Goal: Task Accomplishment & Management: Manage account settings

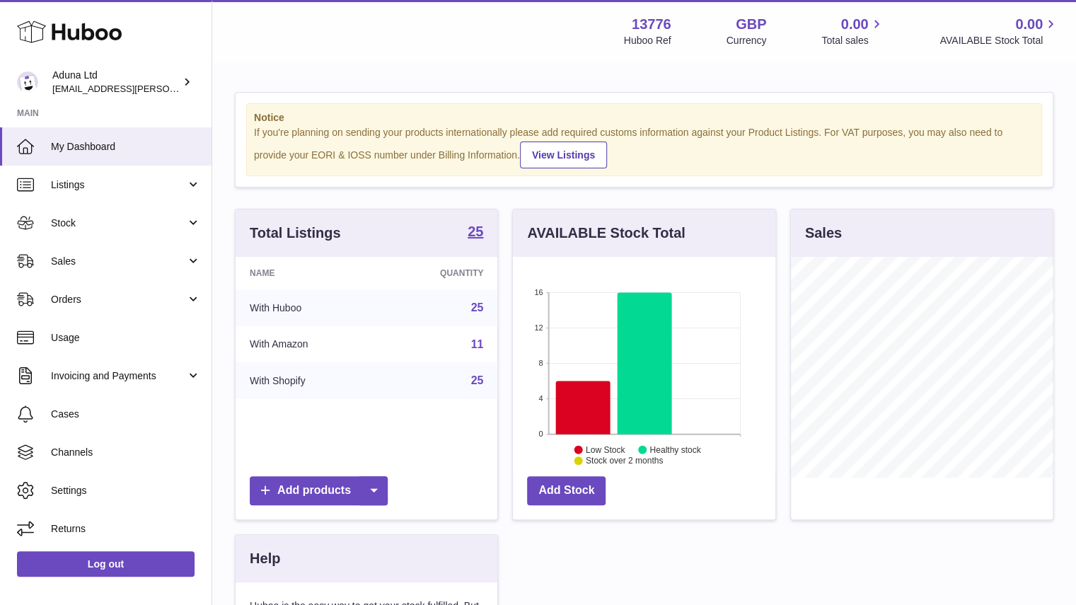
scroll to position [221, 263]
click at [182, 258] on span "Sales" at bounding box center [118, 261] width 135 height 13
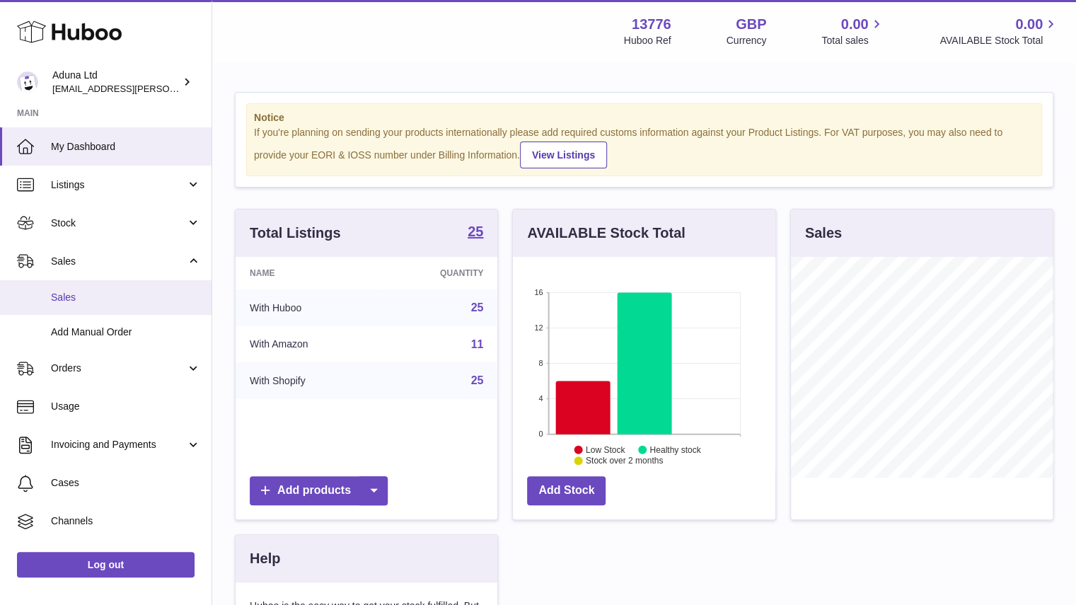
click at [162, 295] on span "Sales" at bounding box center [126, 297] width 150 height 13
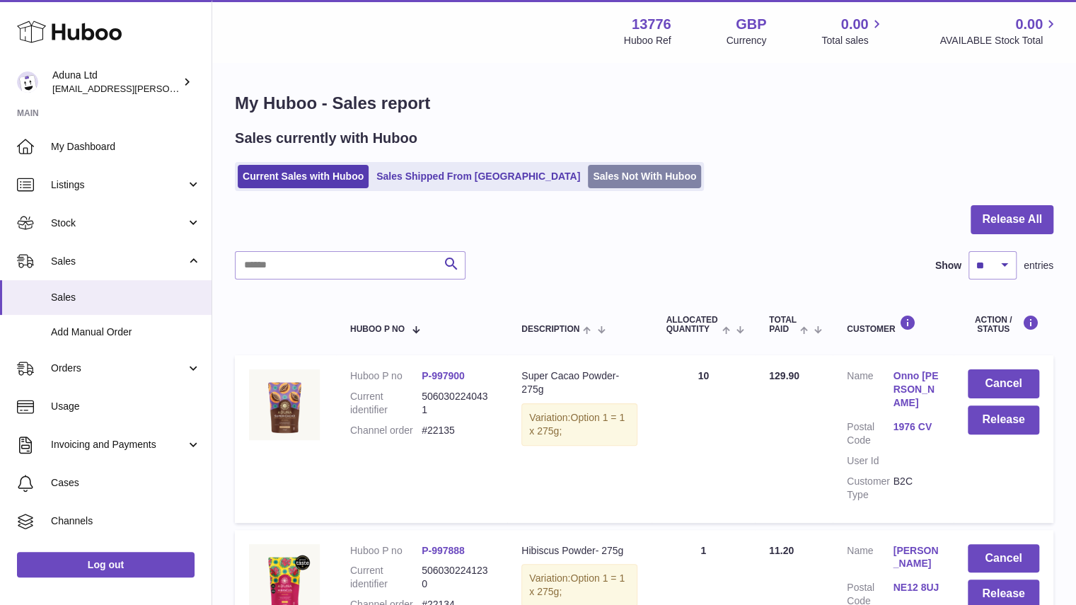
click at [588, 176] on link "Sales Not With Huboo" at bounding box center [644, 176] width 113 height 23
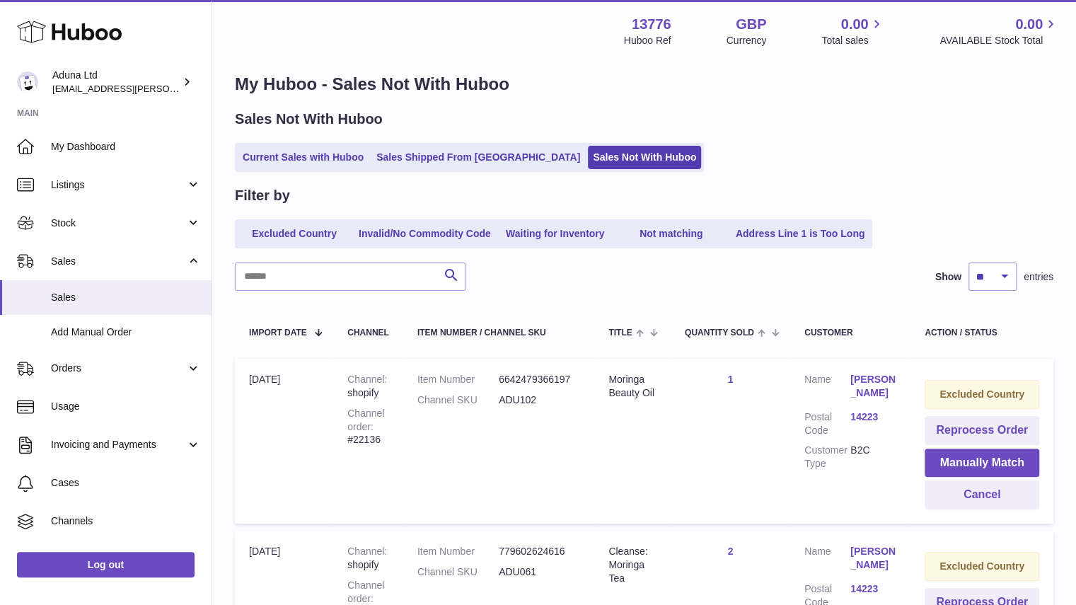
scroll to position [28, 0]
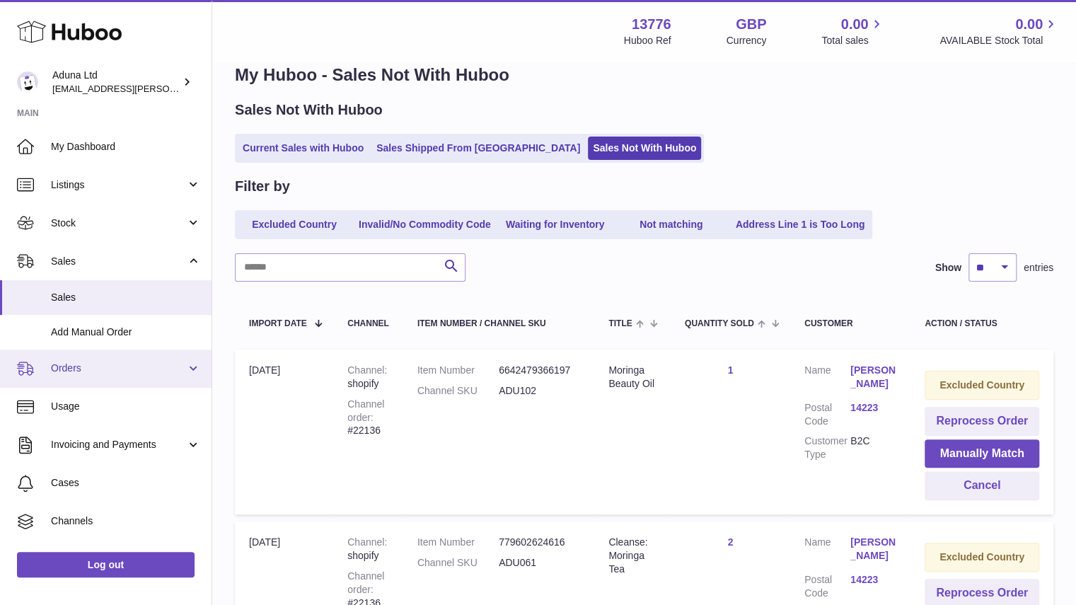
click at [158, 367] on span "Orders" at bounding box center [118, 368] width 135 height 13
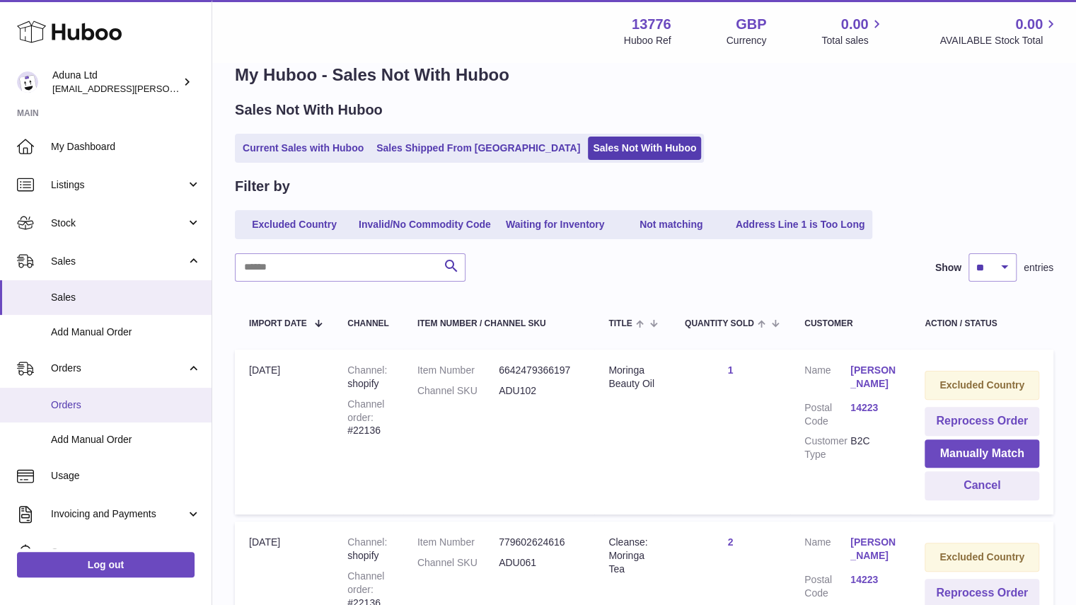
click at [157, 402] on span "Orders" at bounding box center [126, 404] width 150 height 13
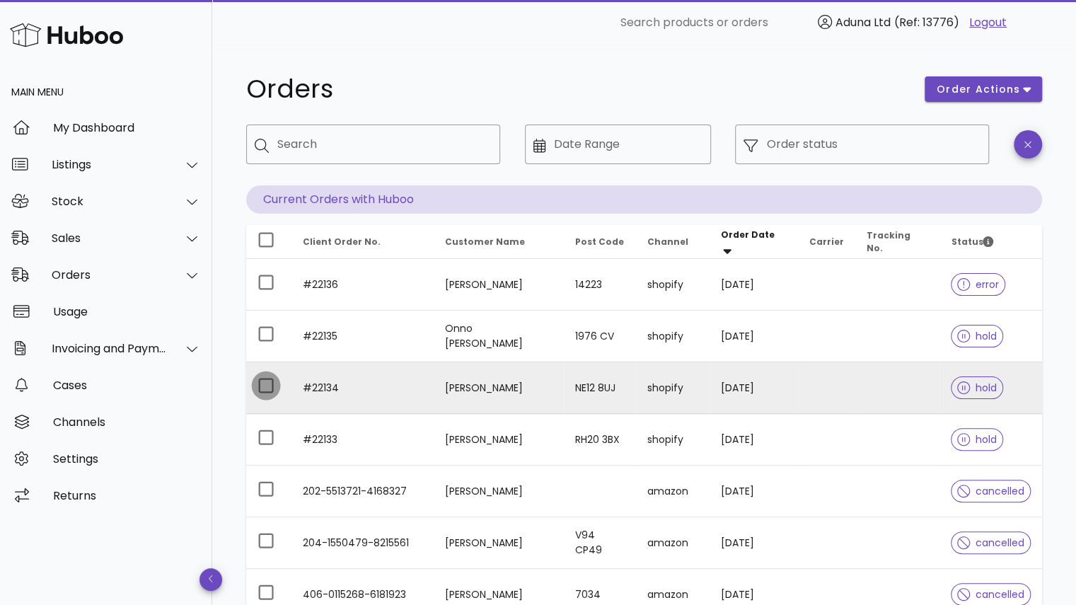
click at [258, 386] on div at bounding box center [266, 386] width 24 height 24
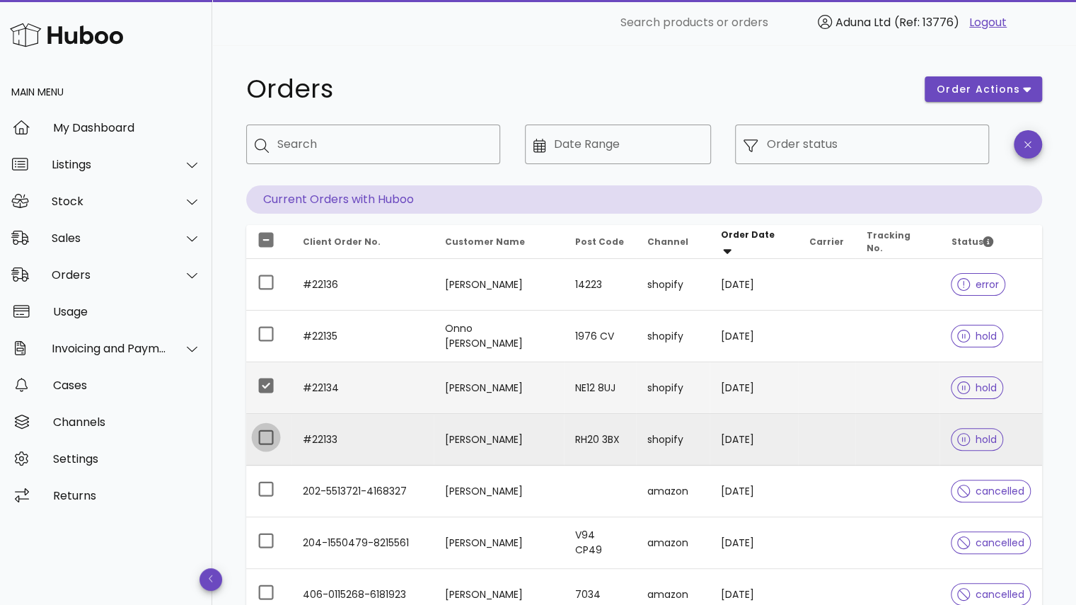
click at [265, 432] on div at bounding box center [266, 437] width 24 height 24
click at [951, 88] on span "order actions" at bounding box center [978, 89] width 85 height 15
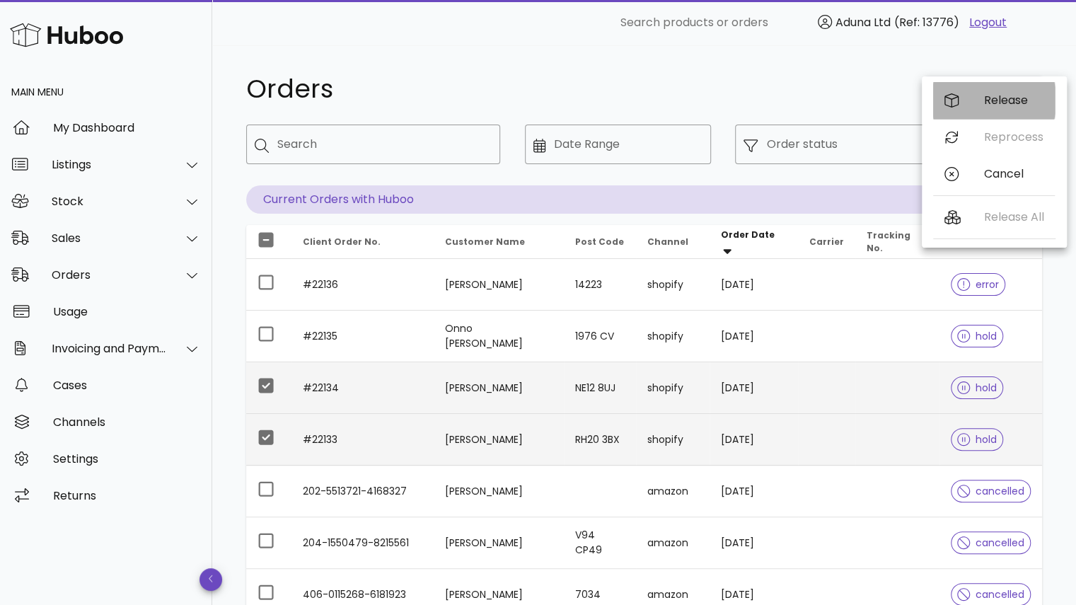
click at [1001, 109] on div "Release" at bounding box center [994, 100] width 122 height 37
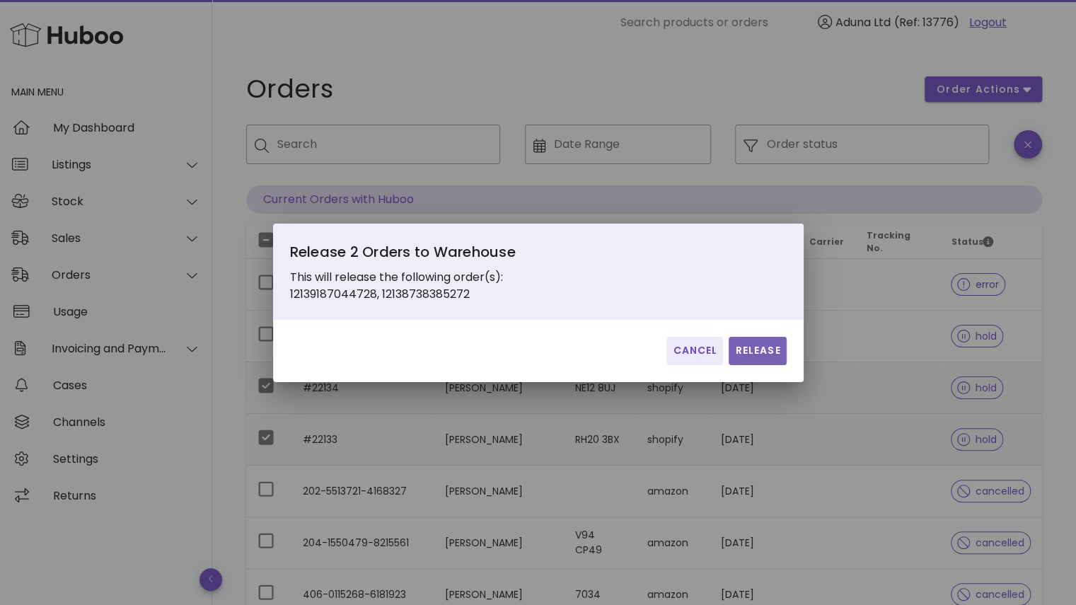
click at [768, 341] on button "Release" at bounding box center [757, 351] width 57 height 28
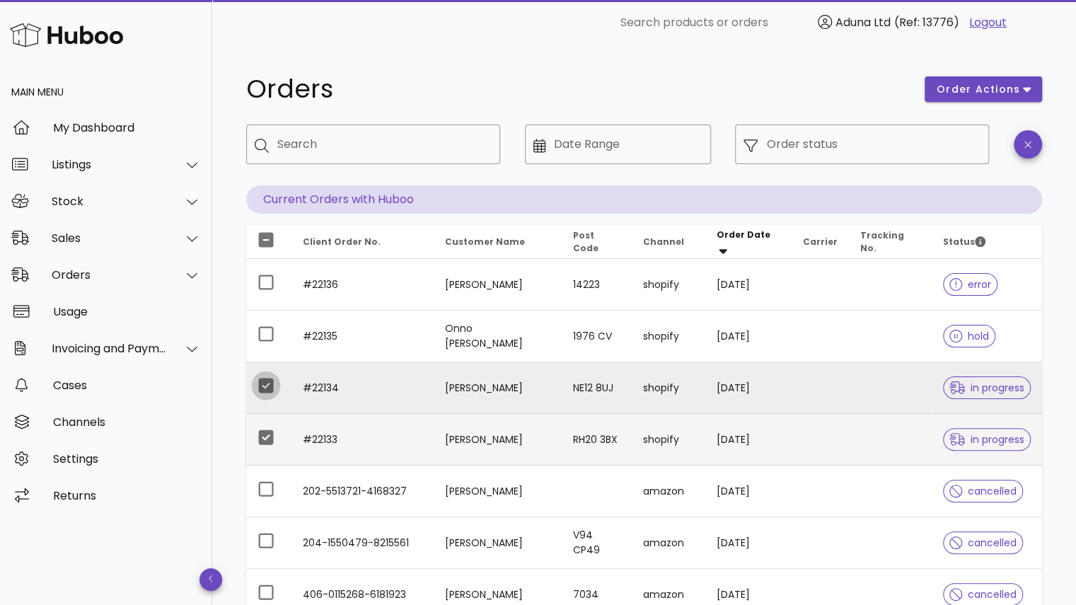
click at [260, 387] on div at bounding box center [266, 386] width 24 height 24
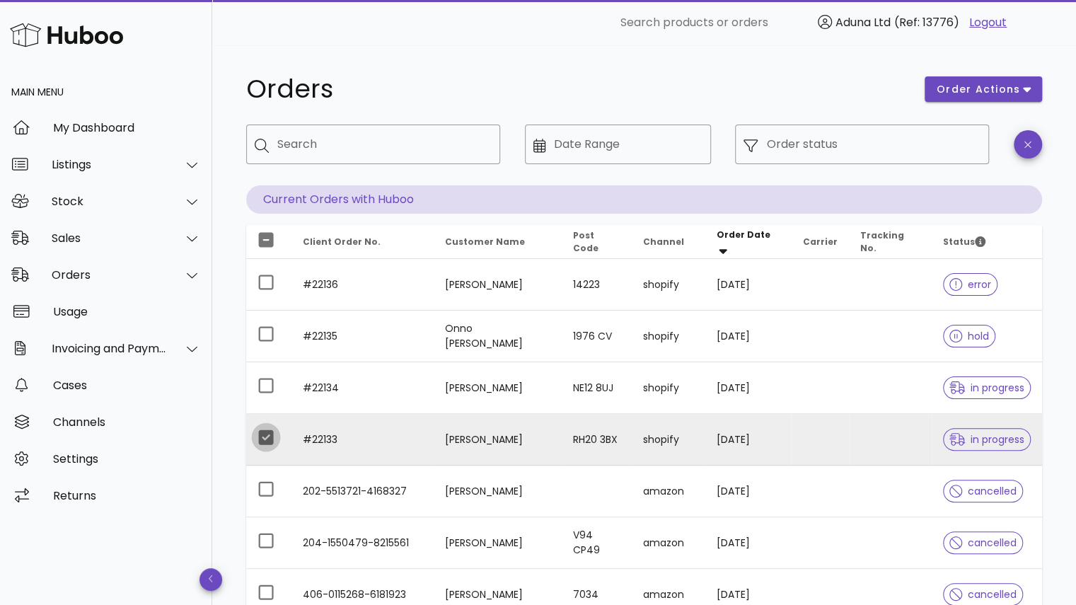
click at [272, 431] on div at bounding box center [266, 437] width 24 height 24
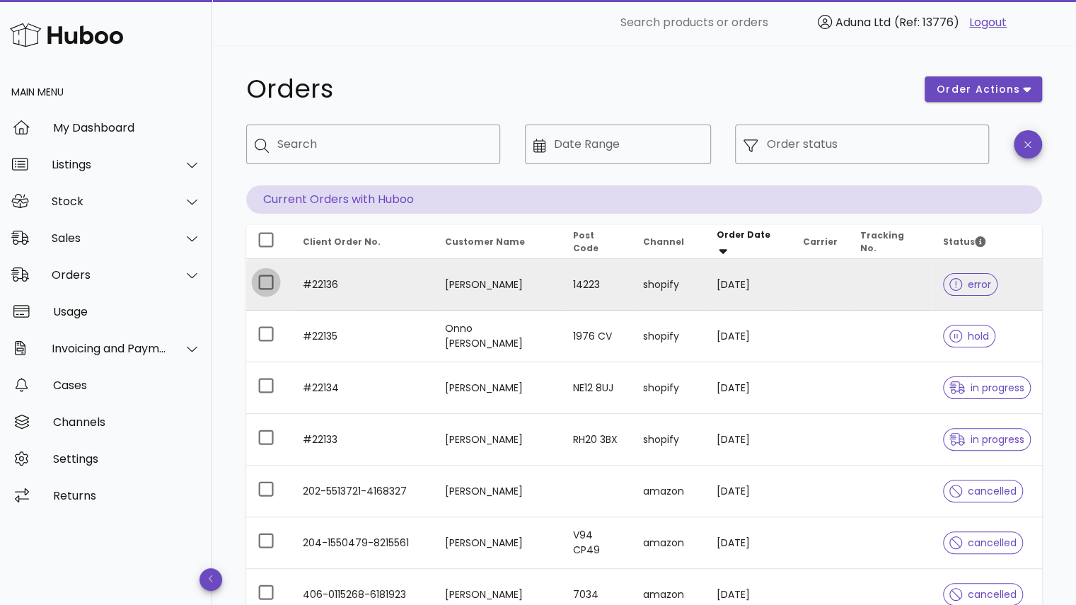
click at [271, 278] on div at bounding box center [266, 282] width 24 height 24
click at [966, 93] on span "order actions" at bounding box center [978, 89] width 85 height 15
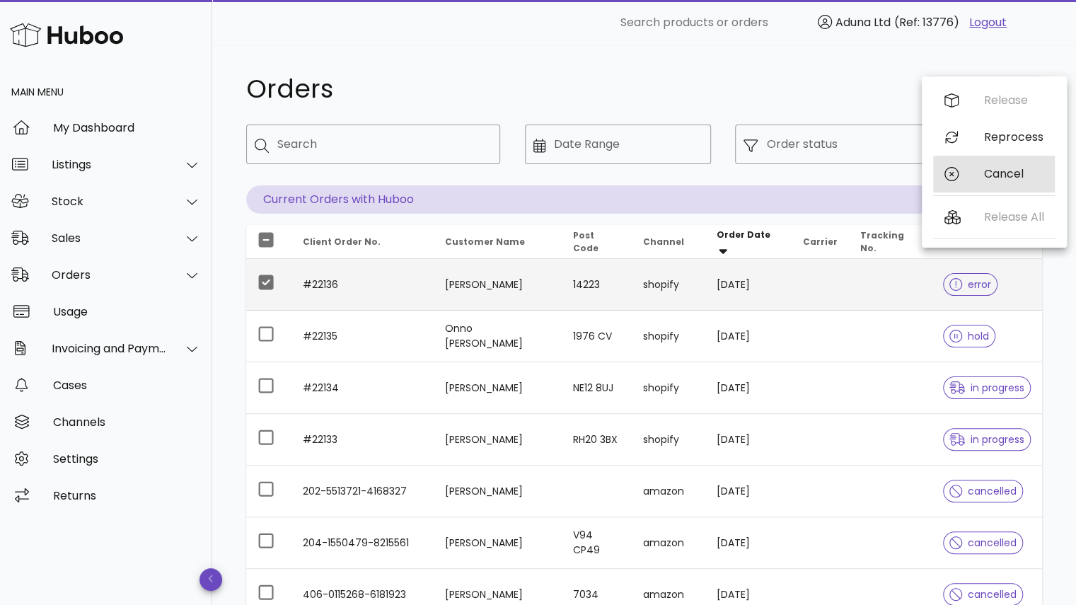
click at [988, 172] on div "Cancel" at bounding box center [1013, 173] width 59 height 13
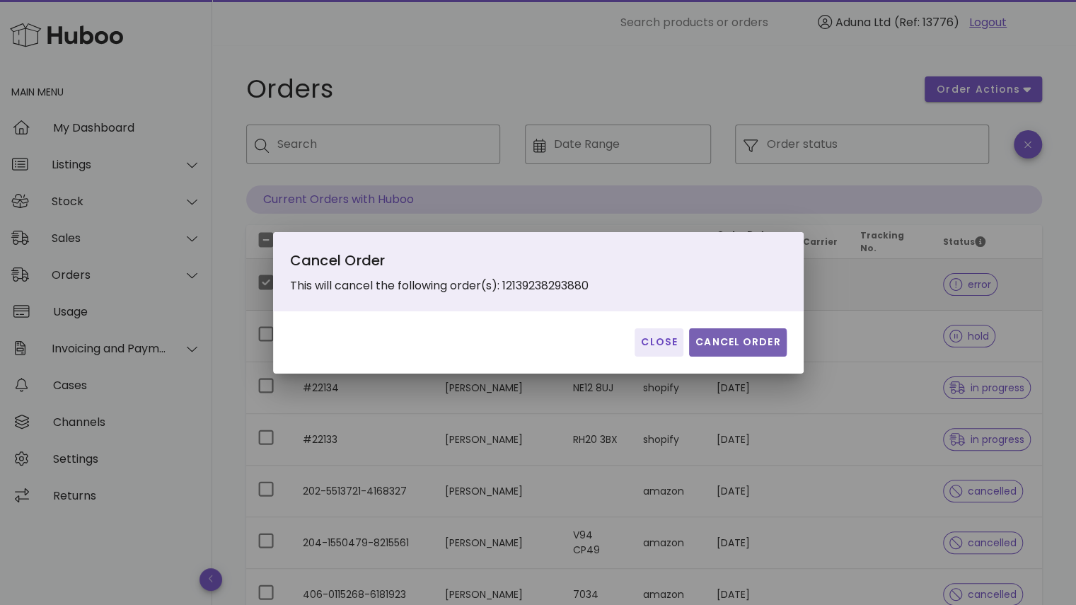
click at [729, 342] on span "Cancel Order" at bounding box center [738, 342] width 86 height 15
